Goal: Find contact information: Find contact information

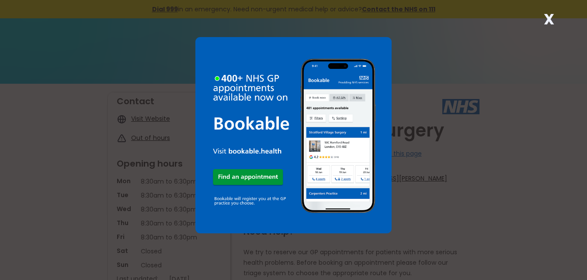
click at [547, 16] on strong "X" at bounding box center [548, 19] width 10 height 21
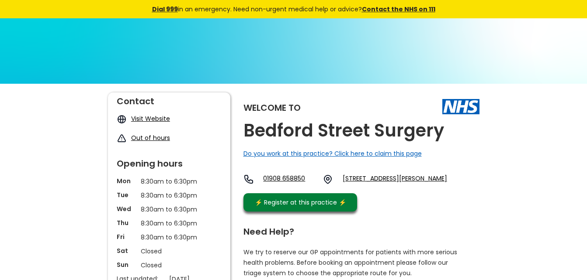
click at [224, 226] on div "8:30am to 6:30pm" at bounding box center [183, 226] width 85 height 14
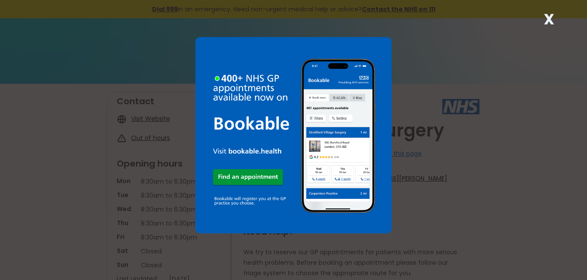
click at [547, 20] on strong "X" at bounding box center [548, 19] width 10 height 21
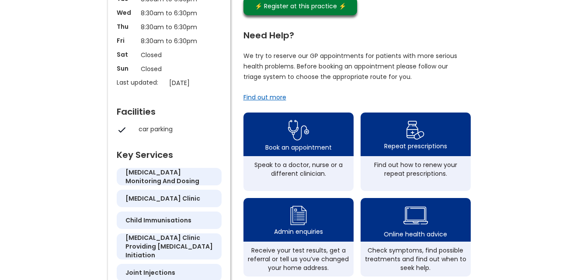
scroll to position [198, 0]
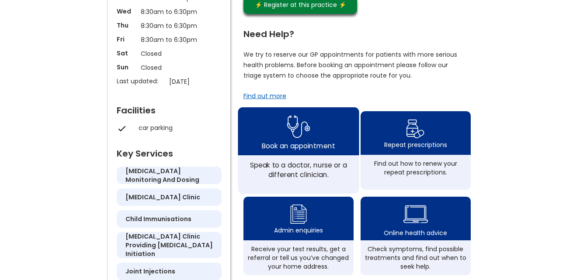
click at [300, 141] on img at bounding box center [298, 127] width 23 height 28
